Goal: Task Accomplishment & Management: Use online tool/utility

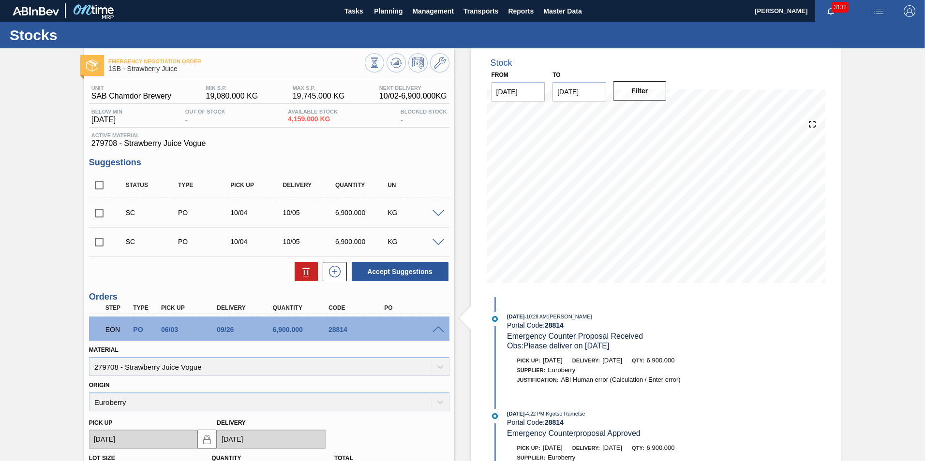
scroll to position [97, 0]
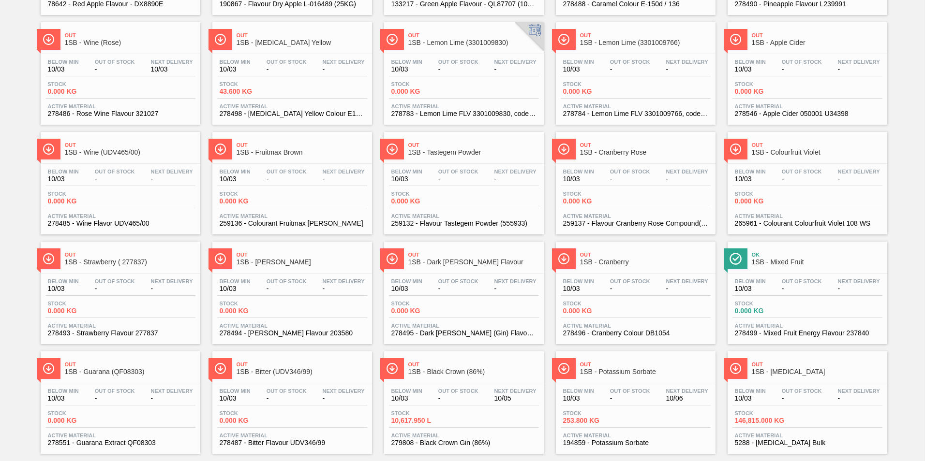
scroll to position [732, 0]
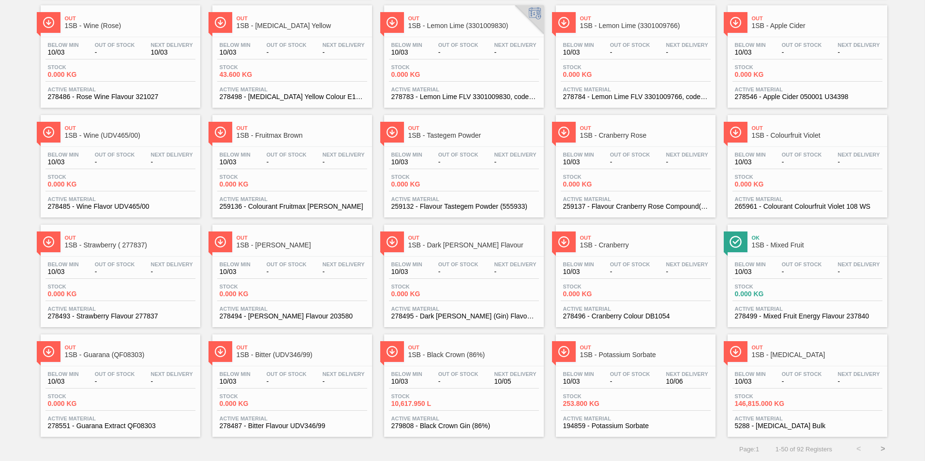
click at [880, 448] on button ">" at bounding box center [882, 449] width 24 height 24
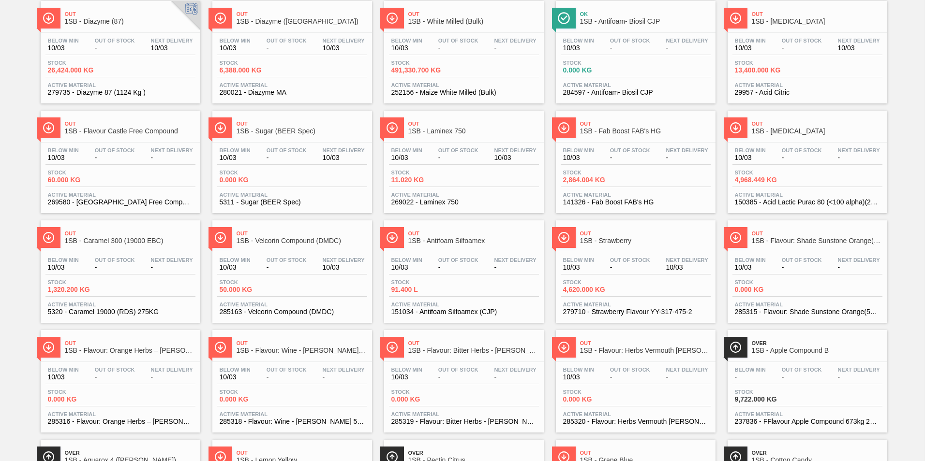
scroll to position [187, 0]
click at [448, 35] on div "Below Min 10/03 Out Of Stock - Next Delivery - Stock 491,330.700 KG Active Mate…" at bounding box center [464, 67] width 160 height 66
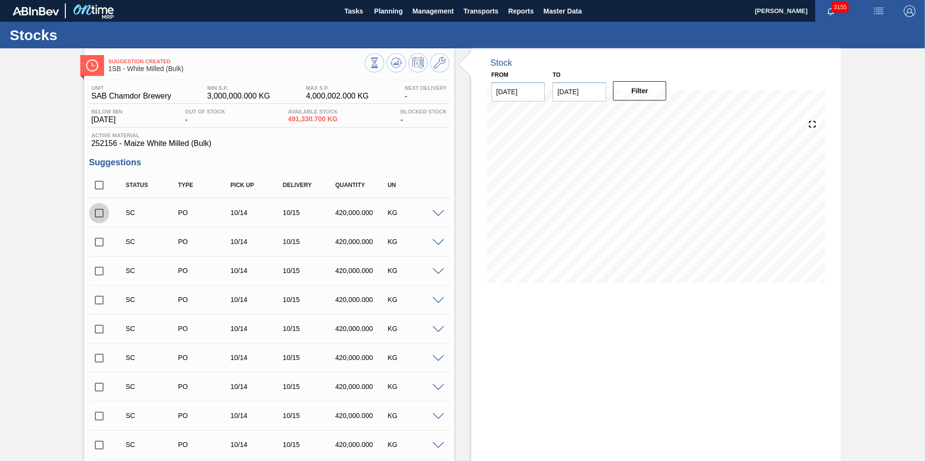
click at [102, 204] on input "checkbox" at bounding box center [99, 213] width 20 height 20
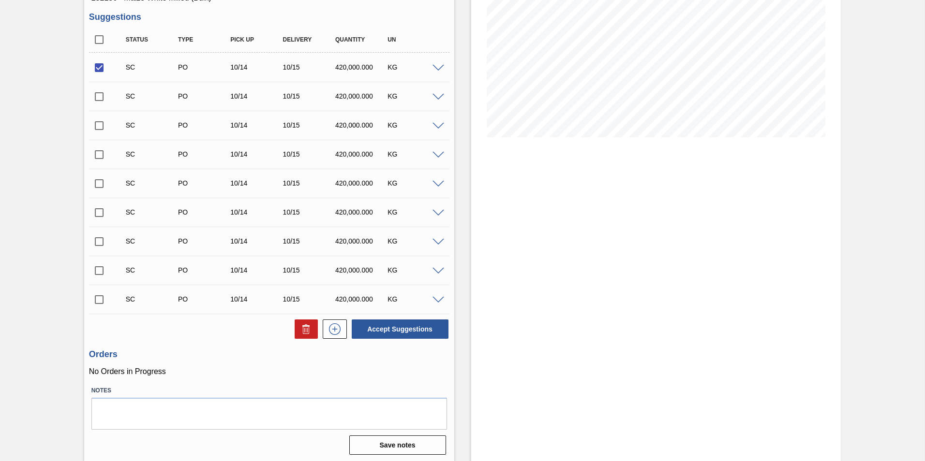
scroll to position [147, 0]
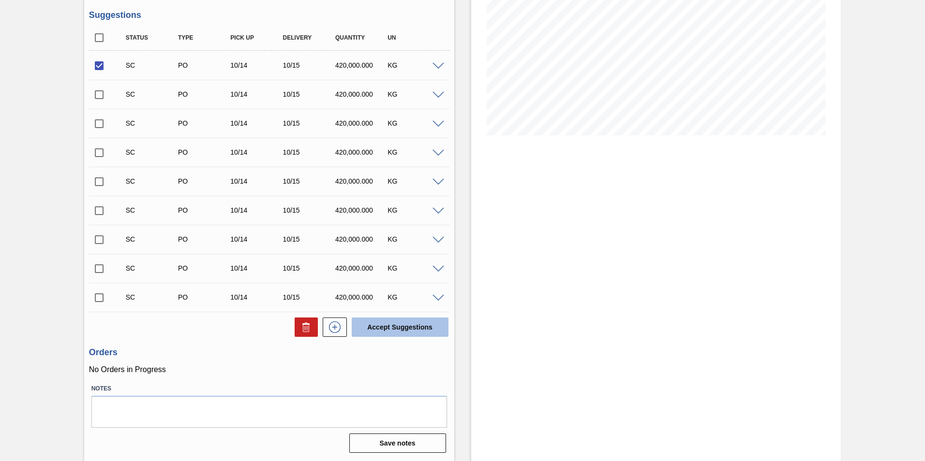
click at [399, 331] on button "Accept Suggestions" at bounding box center [400, 327] width 97 height 19
checkbox input "false"
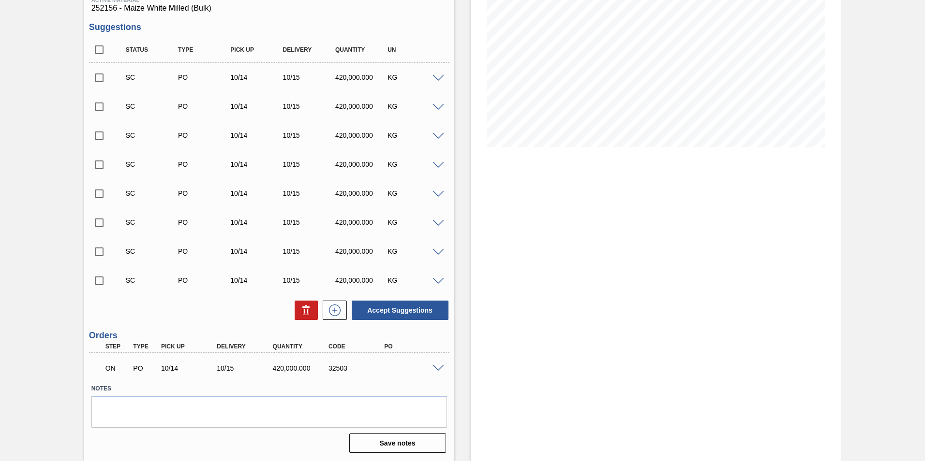
scroll to position [39, 0]
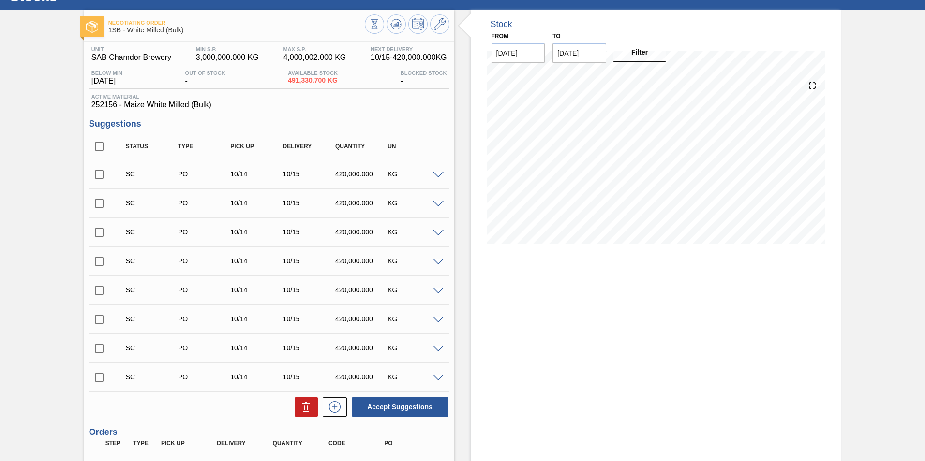
click at [99, 174] on input "checkbox" at bounding box center [99, 174] width 20 height 20
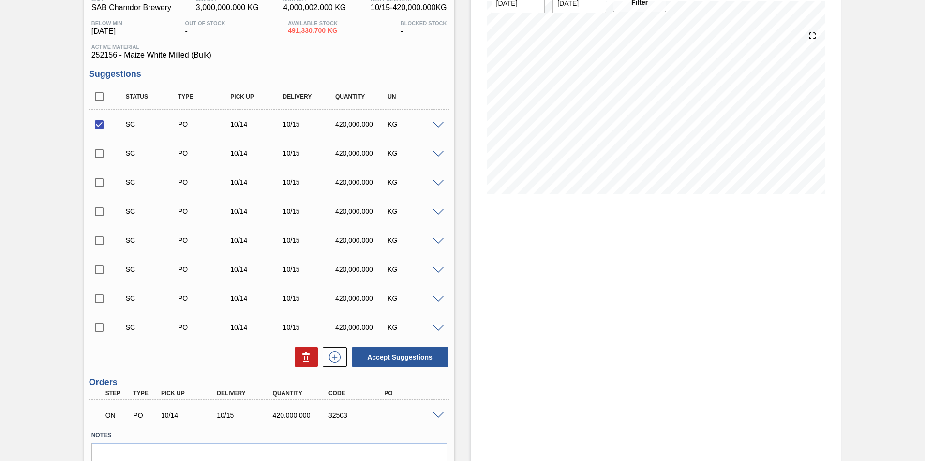
scroll to position [135, 0]
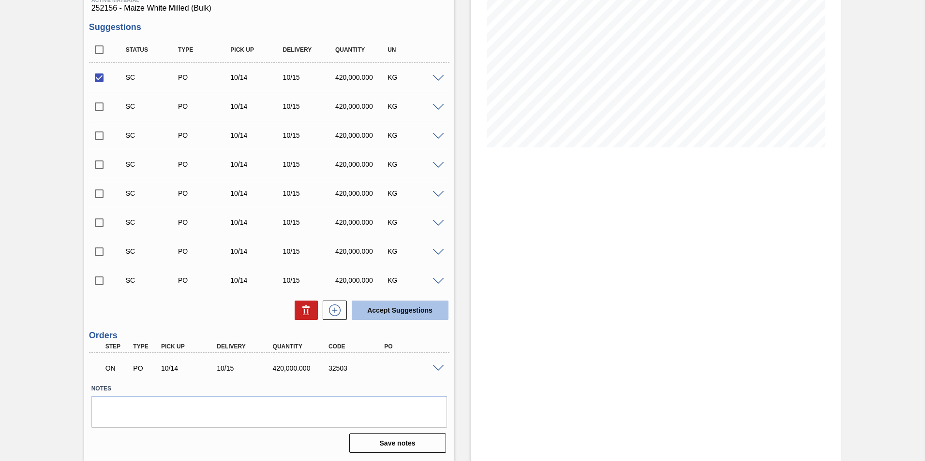
click at [411, 312] on button "Accept Suggestions" at bounding box center [400, 310] width 97 height 19
checkbox input "false"
